Goal: Complete application form

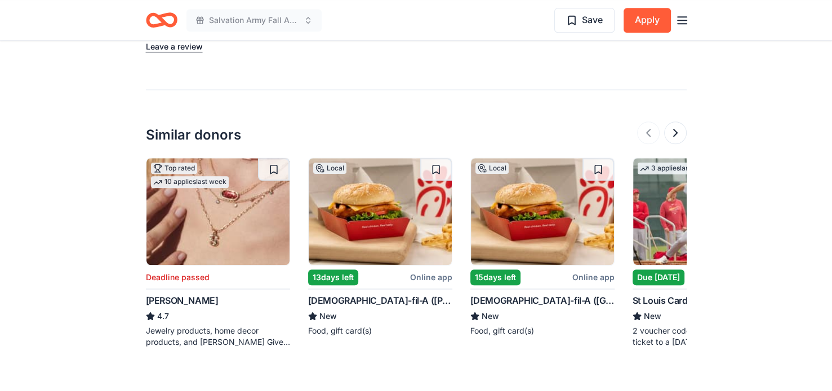
scroll to position [1000, 0]
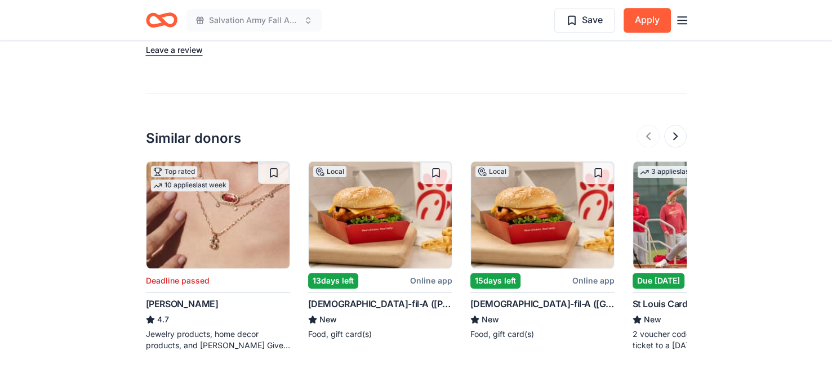
click at [225, 225] on img at bounding box center [217, 215] width 143 height 107
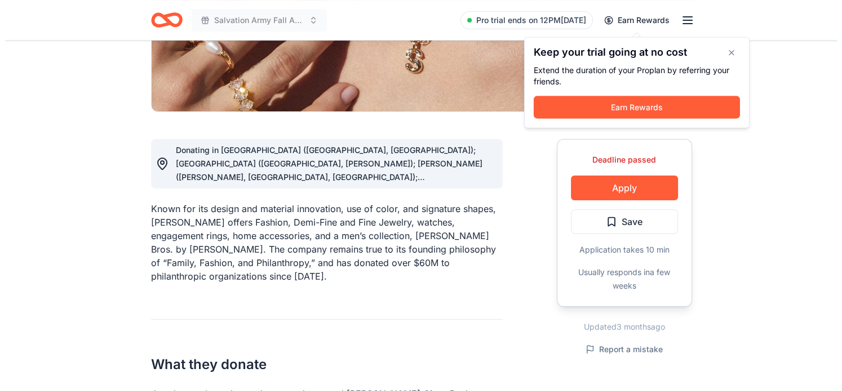
scroll to position [233, 0]
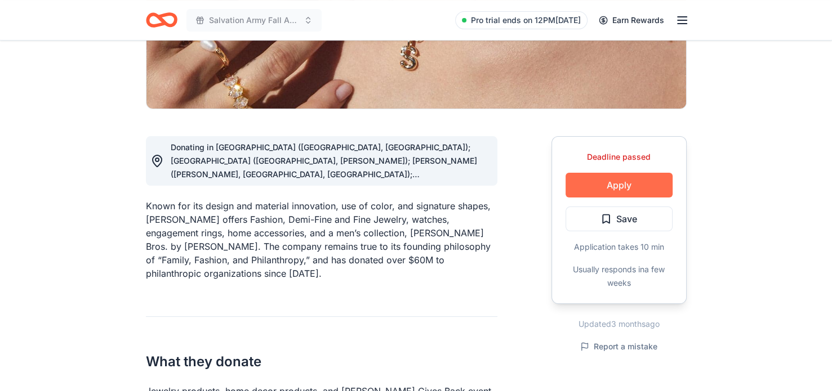
click at [615, 185] on button "Apply" at bounding box center [619, 185] width 107 height 25
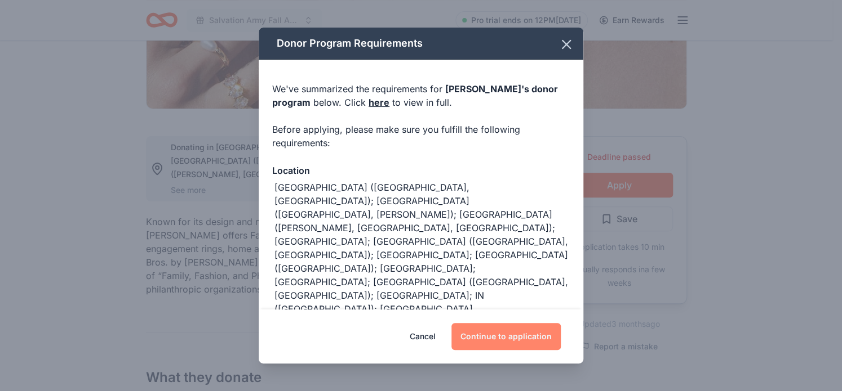
click at [512, 340] on button "Continue to application" at bounding box center [505, 336] width 109 height 27
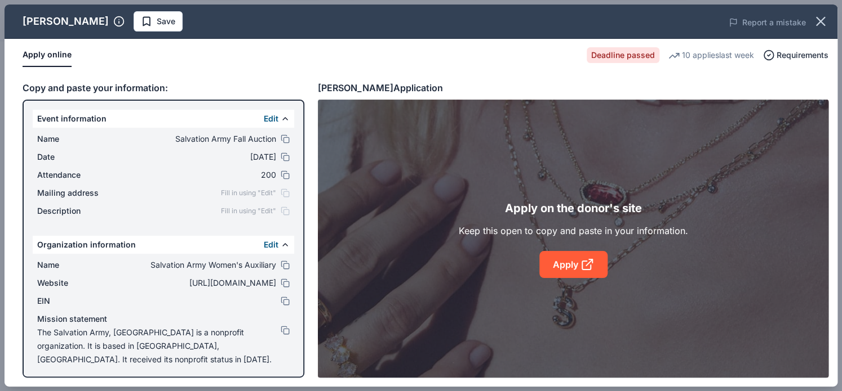
scroll to position [2, 0]
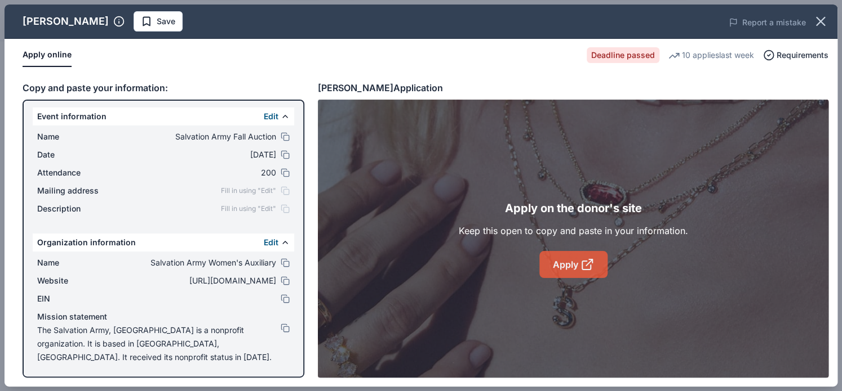
click at [556, 261] on link "Apply" at bounding box center [573, 264] width 68 height 27
